Goal: Task Accomplishment & Management: Manage account settings

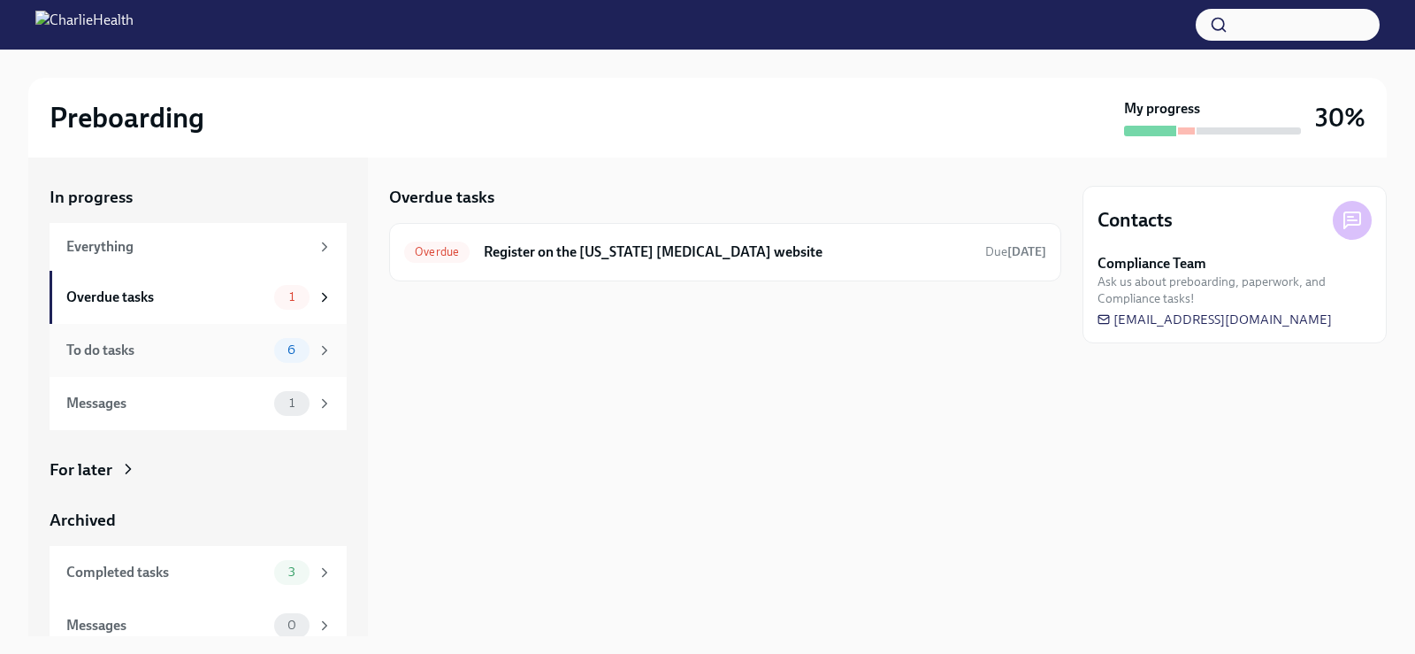
scroll to position [16, 0]
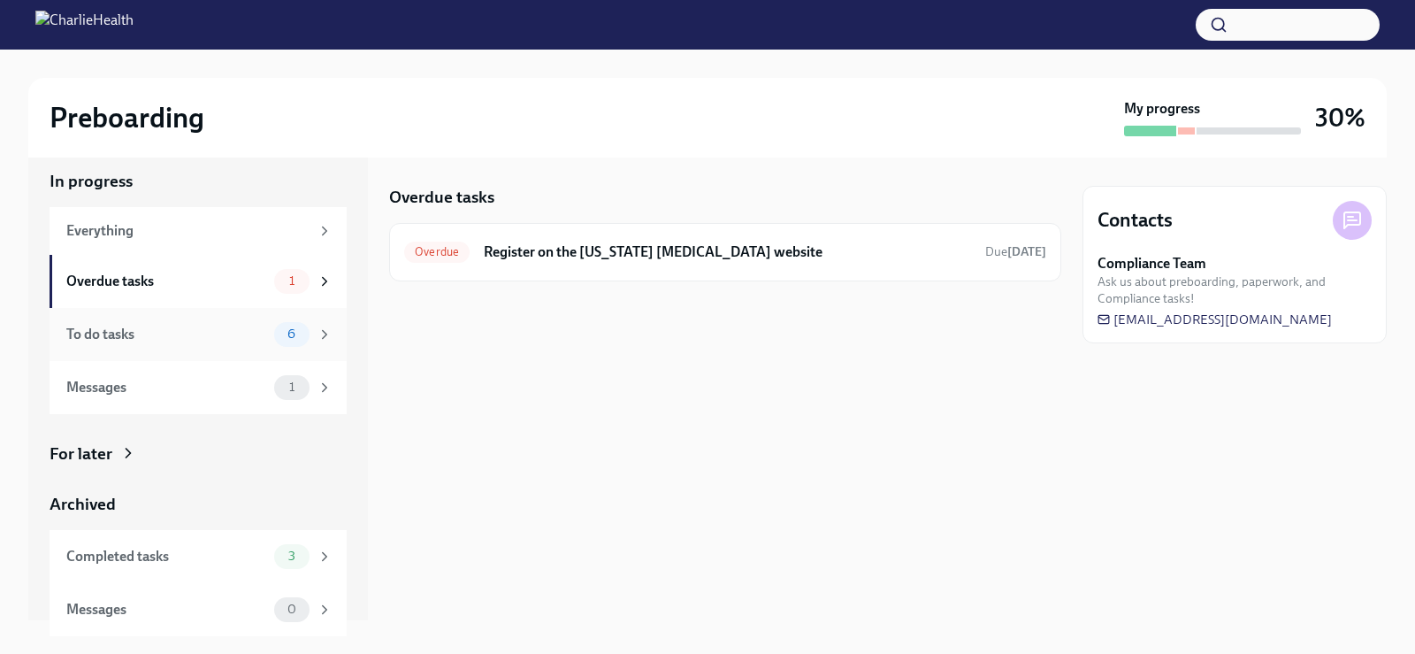
click at [117, 332] on div "To do tasks" at bounding box center [166, 334] width 201 height 19
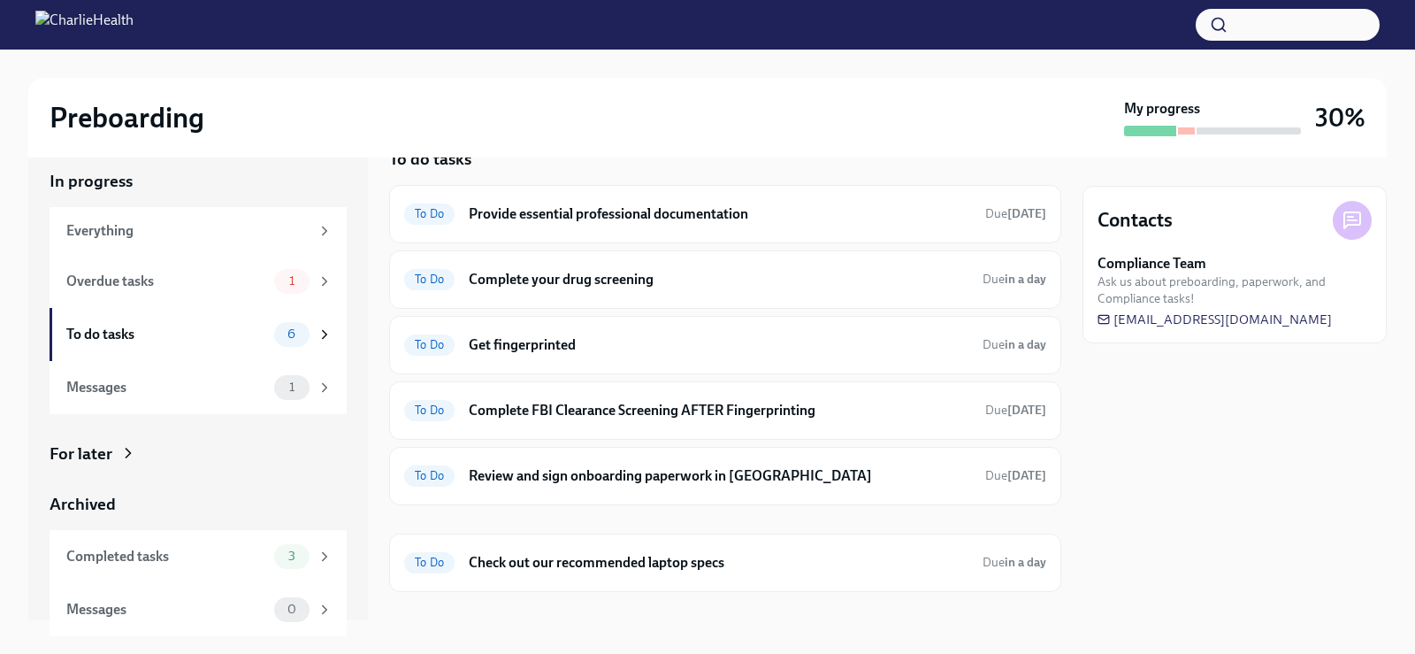
scroll to position [50, 0]
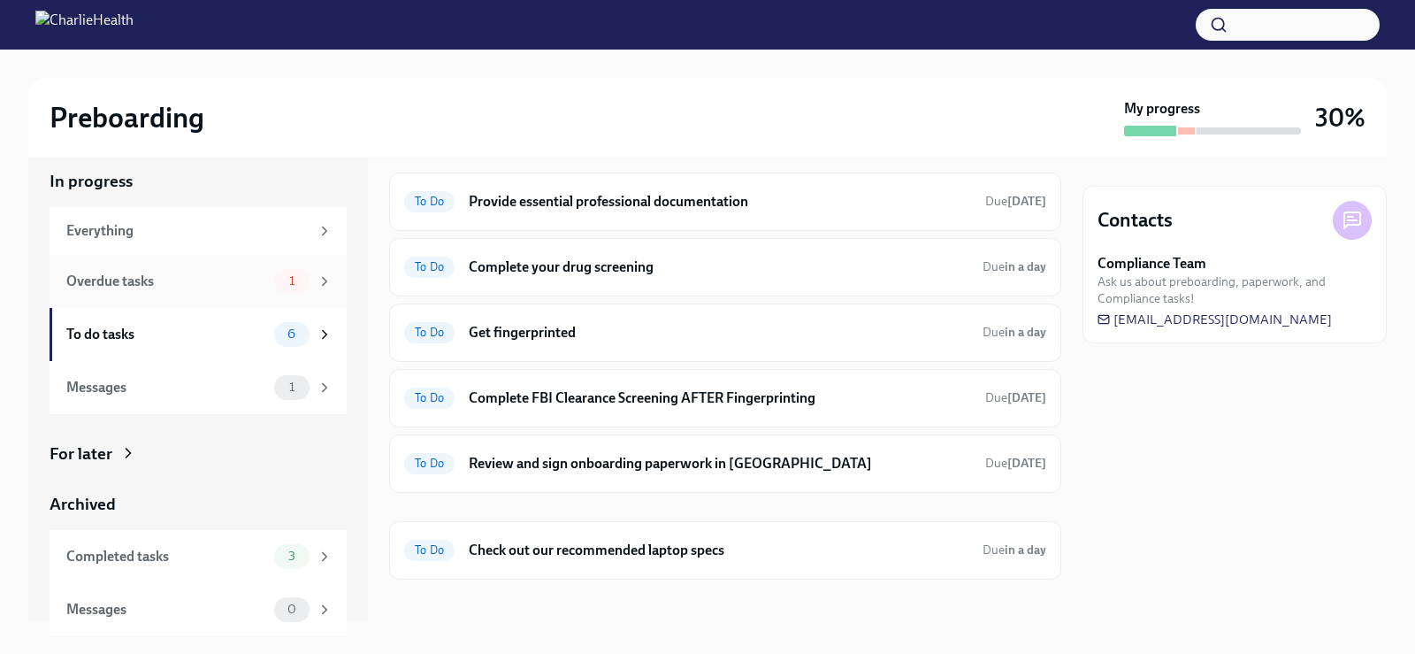
click at [113, 273] on div "Overdue tasks" at bounding box center [166, 281] width 201 height 19
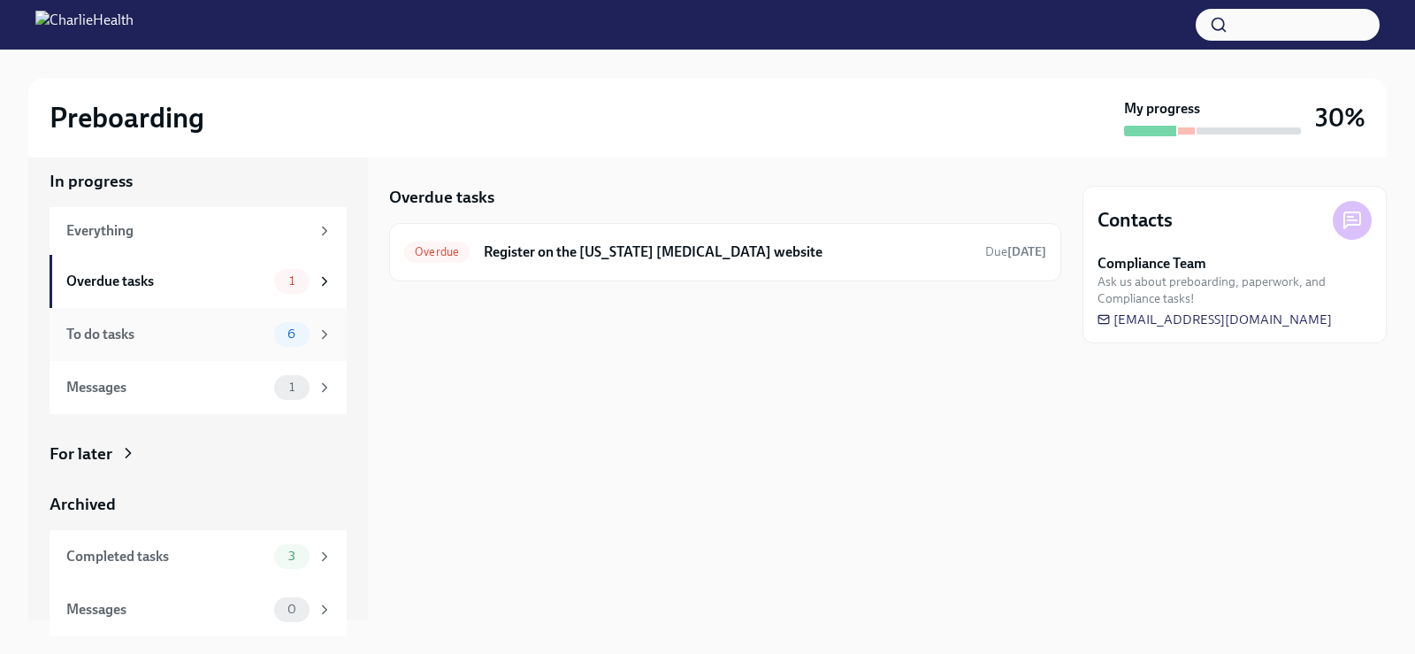
click at [106, 337] on div "To do tasks" at bounding box center [166, 334] width 201 height 19
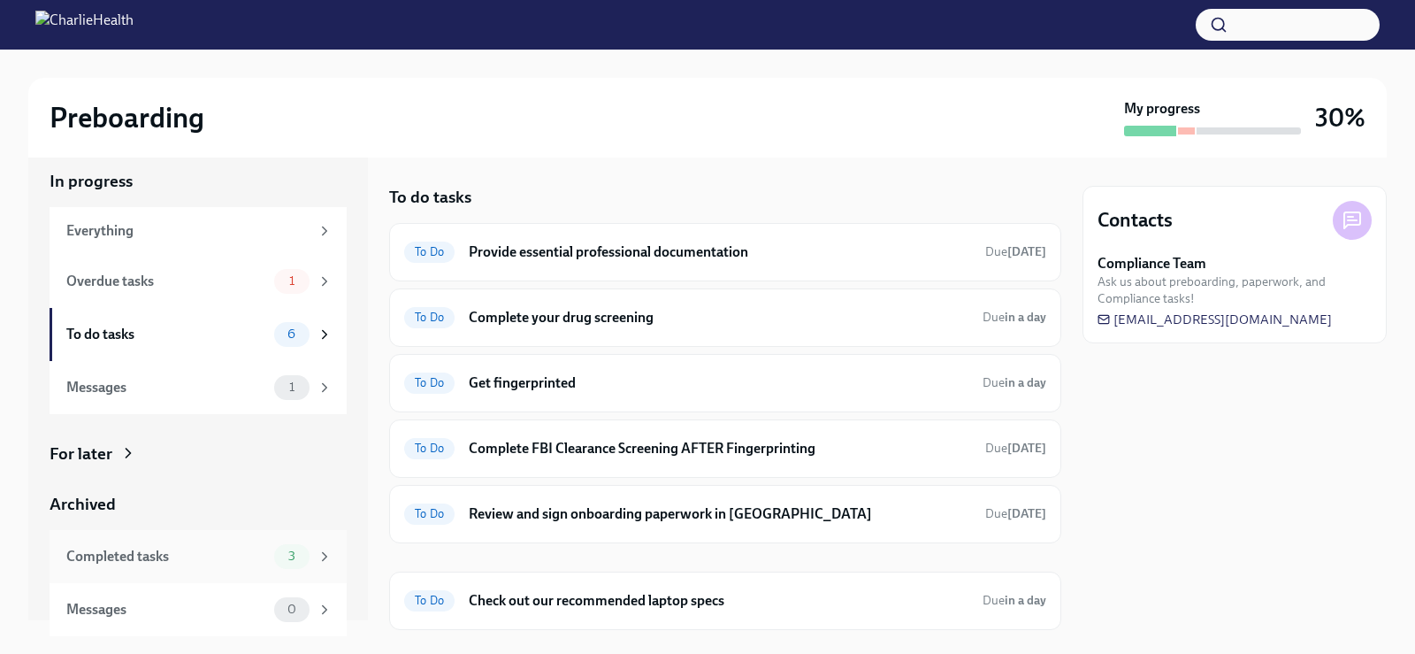
click at [125, 559] on div "Completed tasks" at bounding box center [166, 556] width 201 height 19
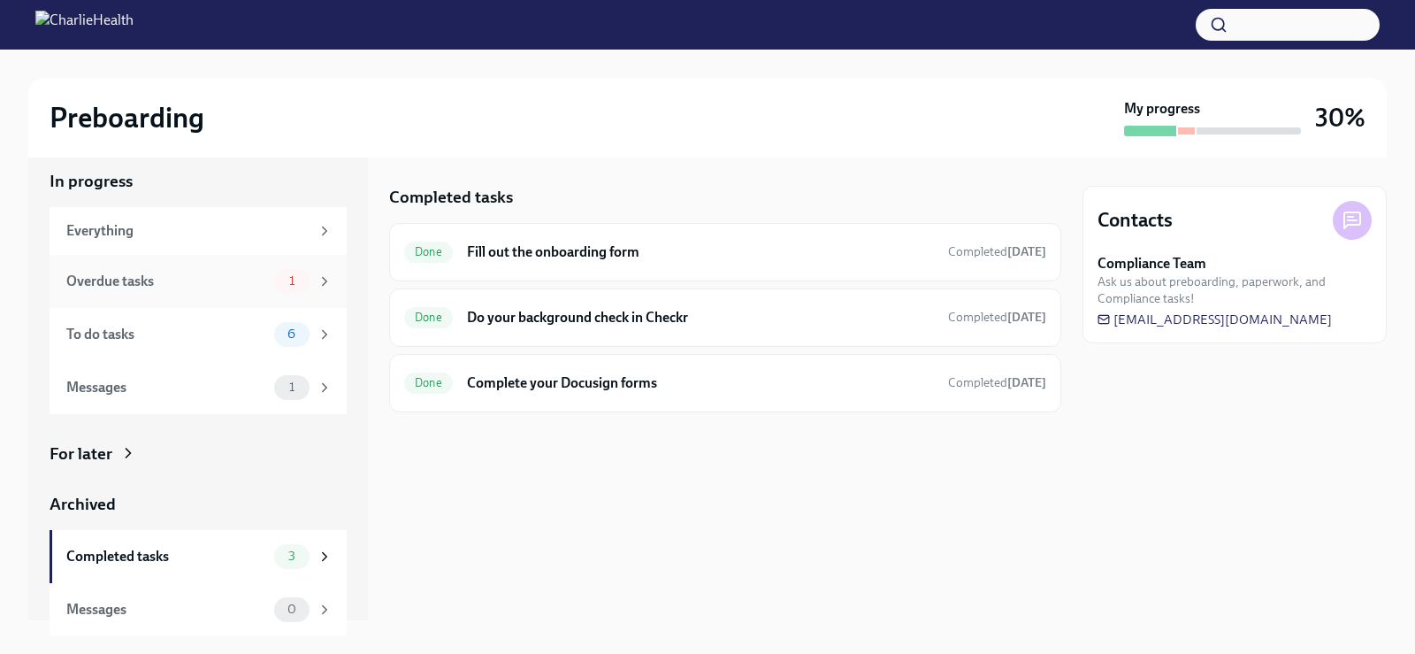
click at [119, 287] on div "Overdue tasks" at bounding box center [166, 281] width 201 height 19
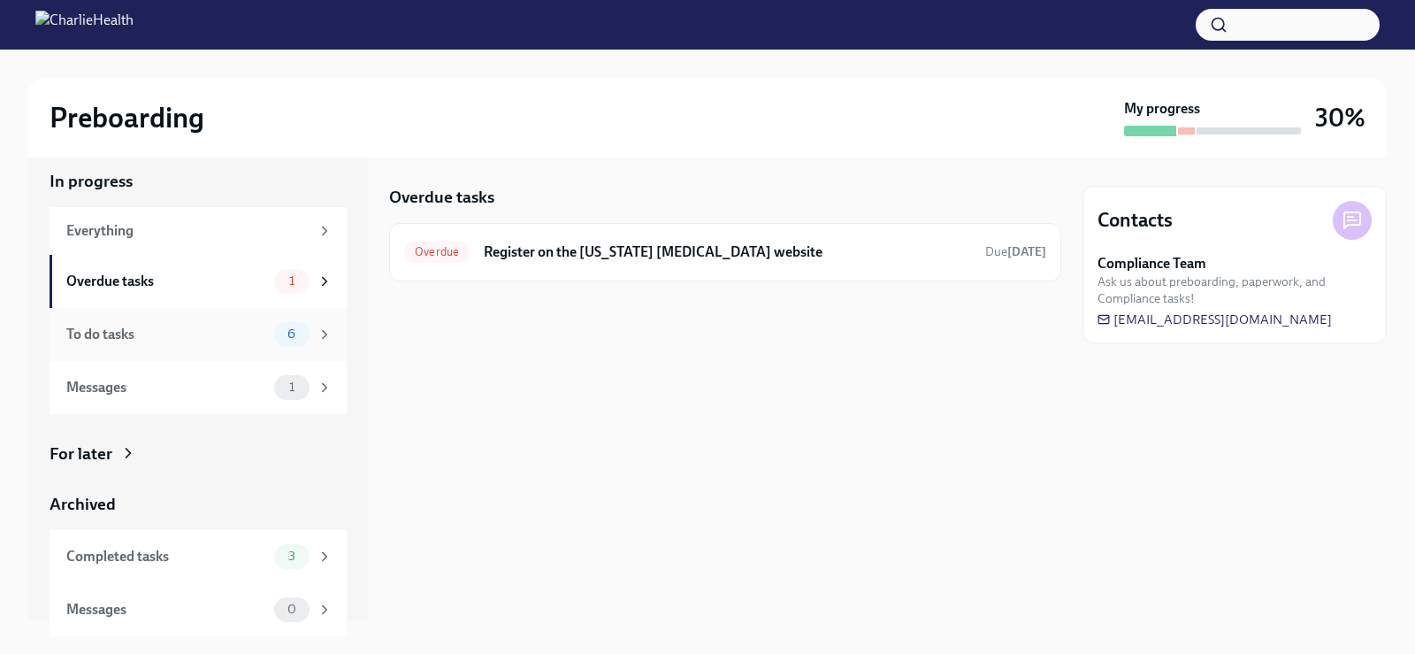
click at [103, 356] on div "To do tasks 6" at bounding box center [198, 334] width 297 height 53
